Goal: Task Accomplishment & Management: Manage account settings

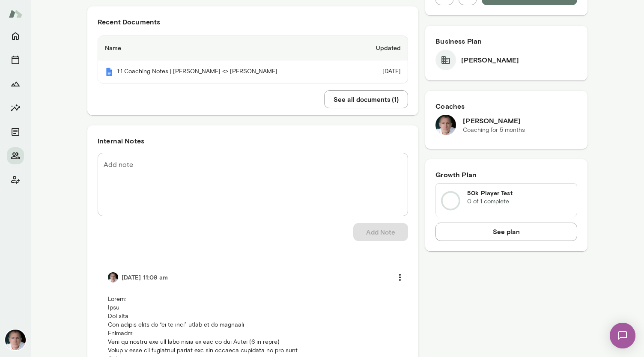
scroll to position [208, 0]
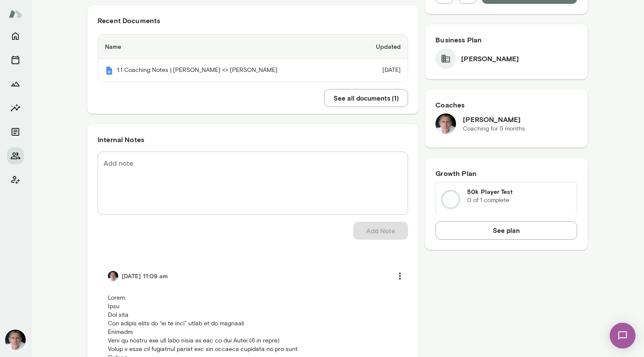
click at [200, 161] on textarea "Add note" at bounding box center [253, 182] width 298 height 49
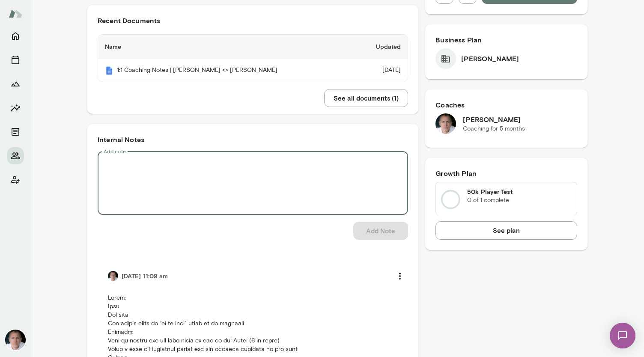
paste textarea "**********"
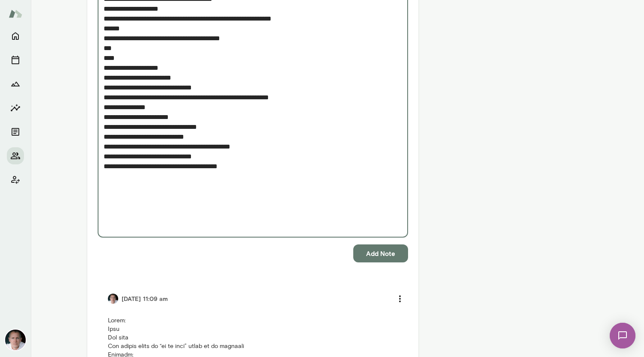
scroll to position [1406, 0]
type textarea "**********"
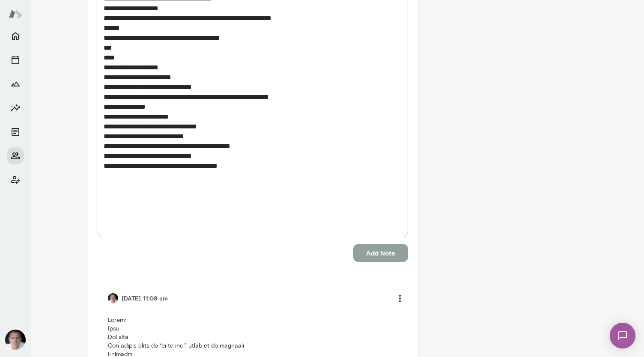
click at [366, 244] on button "Add Note" at bounding box center [380, 253] width 55 height 18
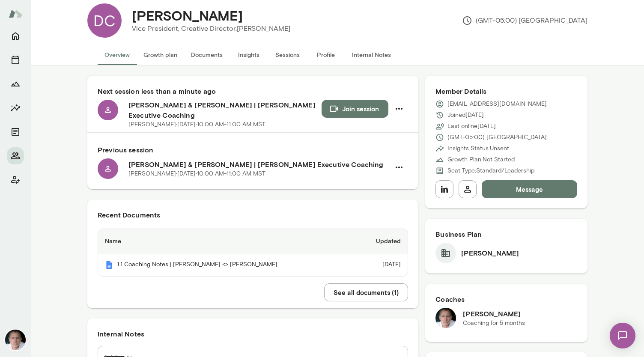
scroll to position [0, 0]
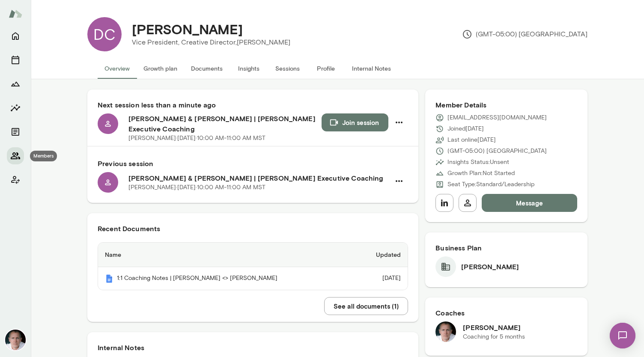
click at [14, 155] on icon "Members" at bounding box center [15, 156] width 10 height 10
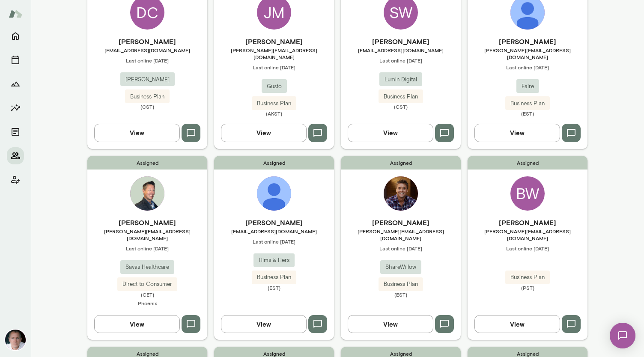
scroll to position [119, 0]
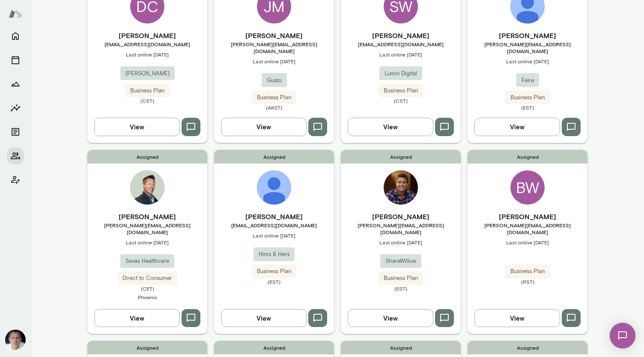
click at [281, 178] on img at bounding box center [274, 187] width 34 height 34
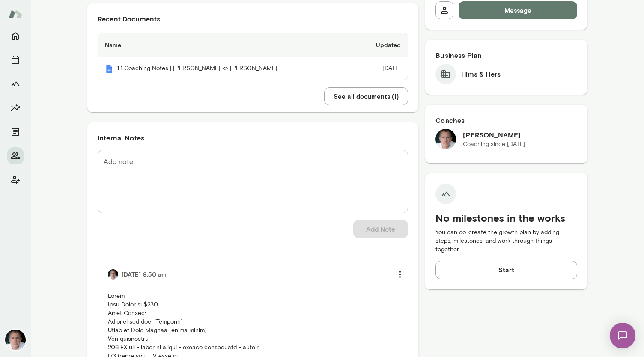
scroll to position [202, 0]
click at [183, 176] on textarea "Add note" at bounding box center [253, 180] width 298 height 49
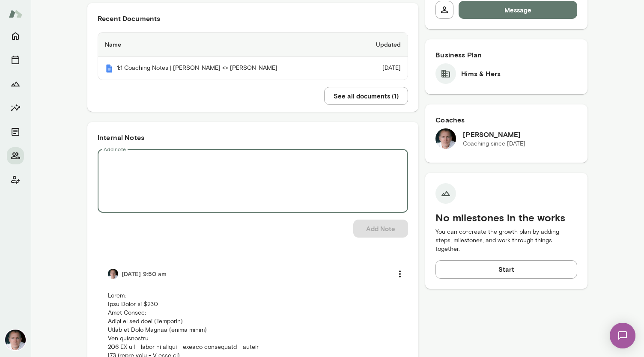
paste textarea "**********"
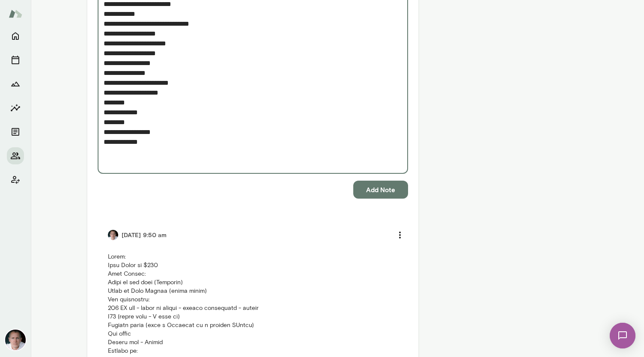
scroll to position [1563, 0]
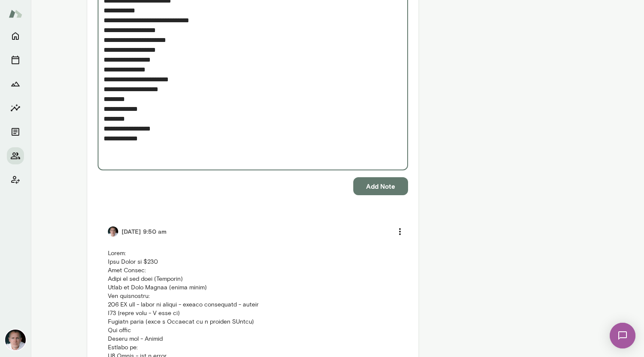
type textarea "**********"
click at [378, 187] on button "Add Note" at bounding box center [380, 186] width 55 height 18
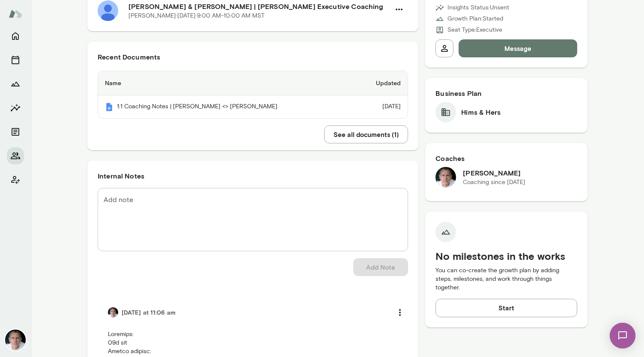
scroll to position [0, 0]
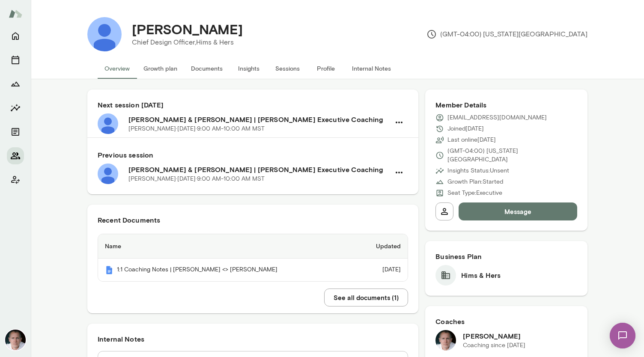
click at [13, 155] on icon "Members" at bounding box center [15, 155] width 9 height 7
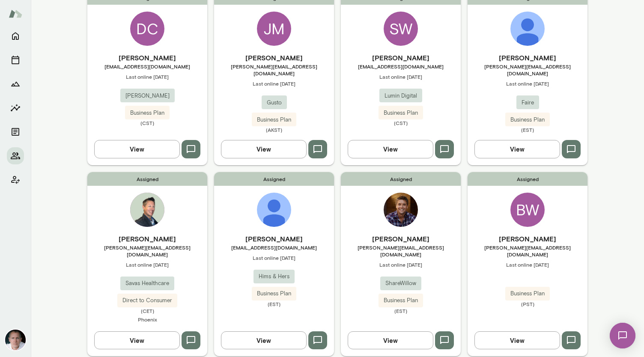
scroll to position [97, 0]
click at [523, 28] on img at bounding box center [527, 29] width 34 height 34
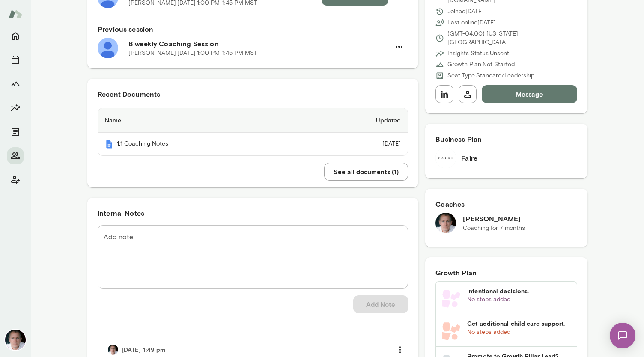
scroll to position [121, 0]
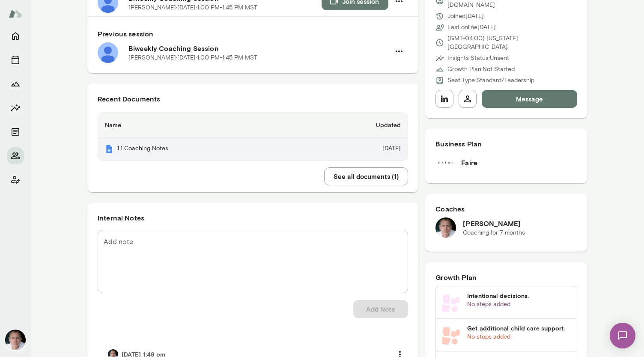
click at [212, 151] on th "1:1 Coaching Notes" at bounding box center [201, 148] width 206 height 23
